Goal: Navigation & Orientation: Find specific page/section

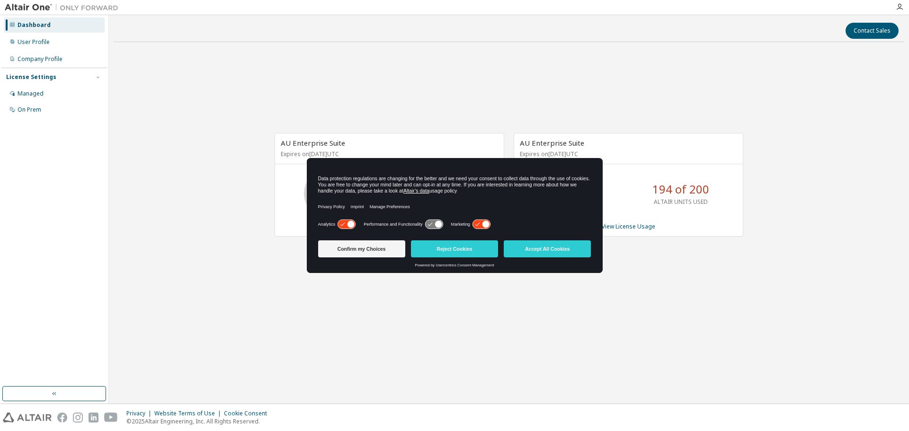
click at [548, 247] on button "Accept All Cookies" at bounding box center [547, 248] width 87 height 17
